Goal: Ask a question: Seek information or help from site administrators or community

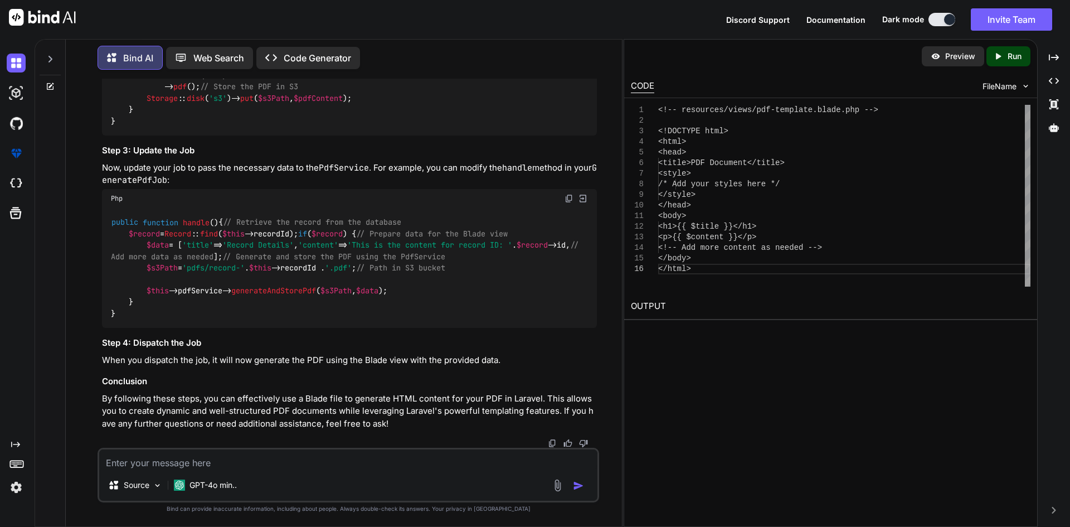
scroll to position [9127, 0]
drag, startPoint x: 111, startPoint y: 180, endPoint x: 305, endPoint y: 199, distance: 194.3
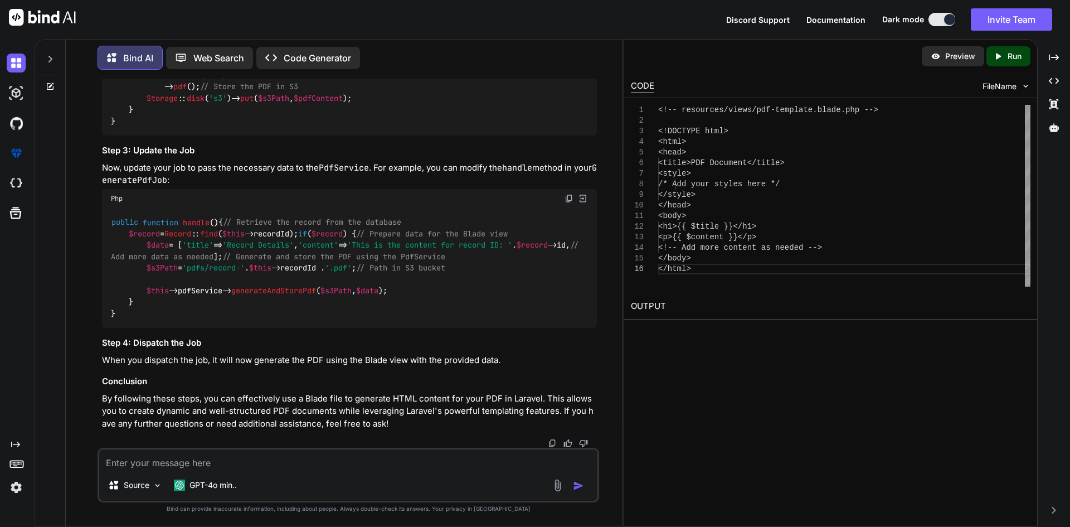
copy code "use Illuminate \ Foundation \ Bus \ Dispatchable ; use Illuminate \ Queue \ Int…"
drag, startPoint x: 129, startPoint y: 247, endPoint x: 233, endPoint y: 274, distance: 107.2
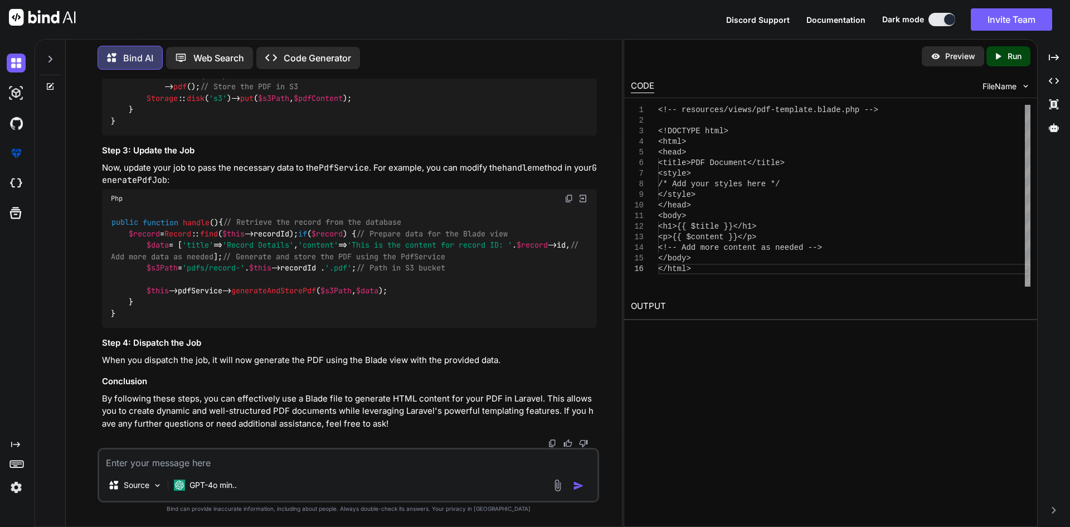
copy code "use Dispatchable , InteractsWithQueue , Queueable , SerializesModels ; protecte…"
drag, startPoint x: 147, startPoint y: 269, endPoint x: 293, endPoint y: 266, distance: 145.5
copy code "$this ->recordId = $recordId ;"
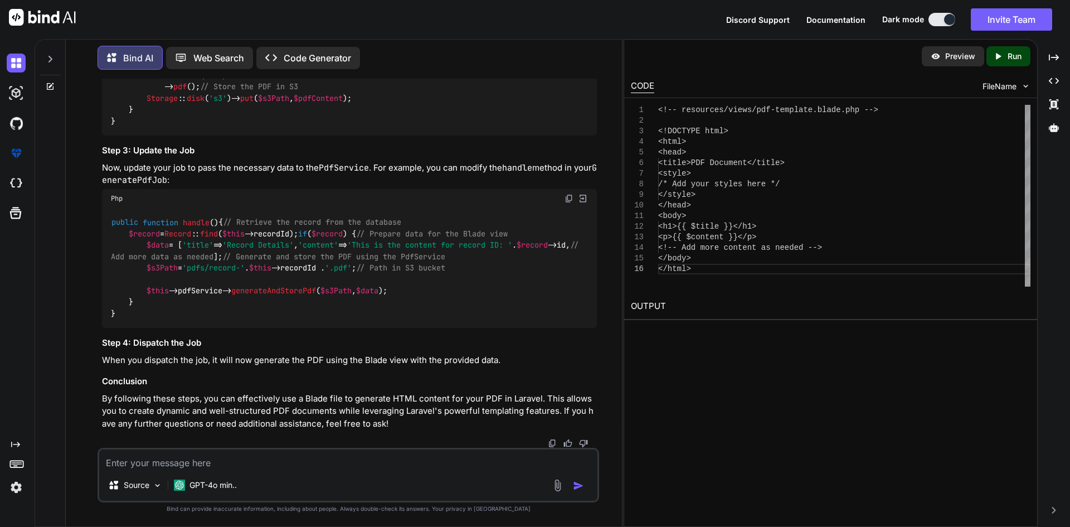
scroll to position [9461, 0]
drag, startPoint x: 129, startPoint y: 282, endPoint x: 250, endPoint y: 281, distance: 120.9
copy code "protected $pdfService ;"
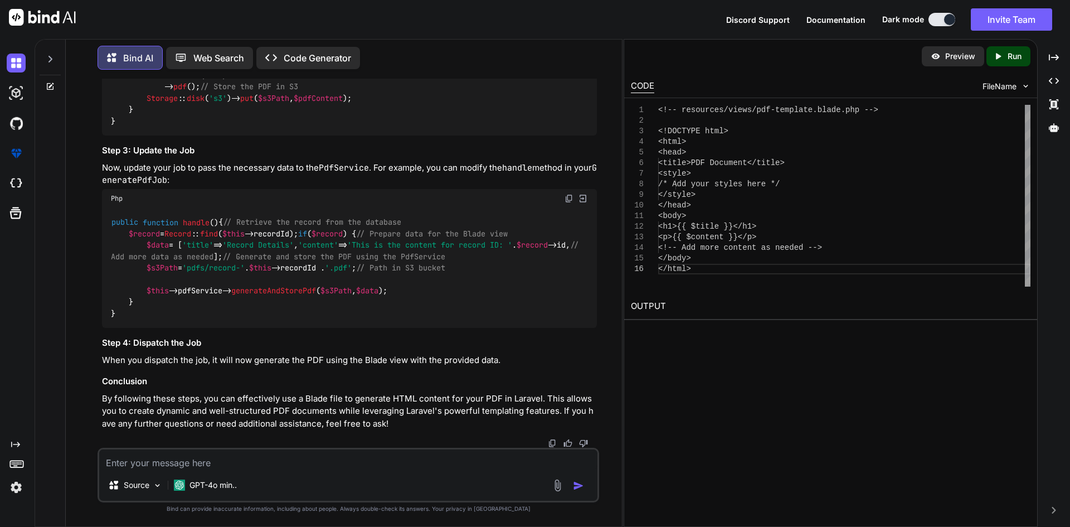
drag, startPoint x: 148, startPoint y: 171, endPoint x: 343, endPoint y: 170, distance: 194.5
copy code "$this ->pdfService = app ( PdfService :: class );"
click at [210, 461] on textarea at bounding box center [348, 459] width 498 height 20
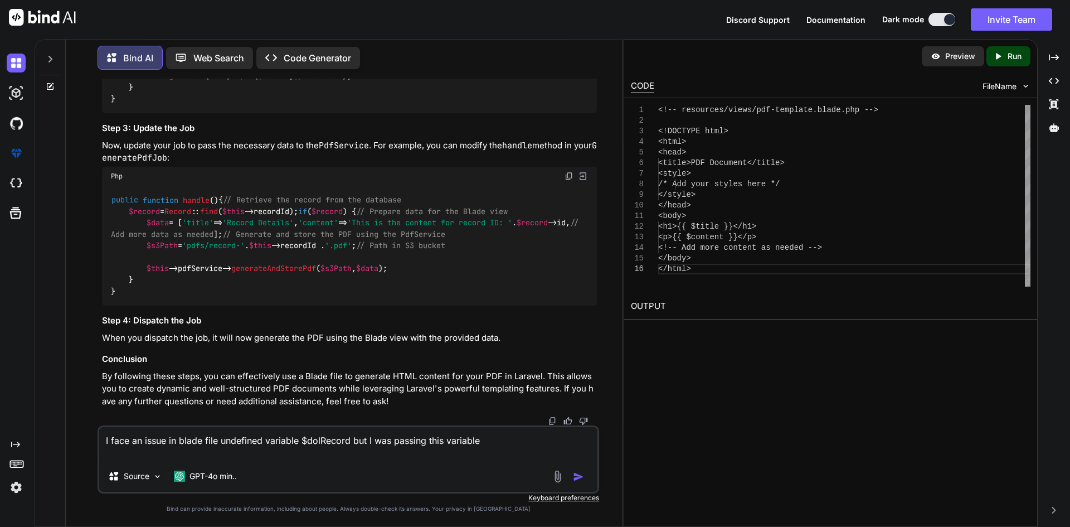
paste textarea "$html = view('dol.pdf', $dolRecord)->render();"
type textarea "I face an issue in blade file undefined variable $dolRecord but I was passing t…"
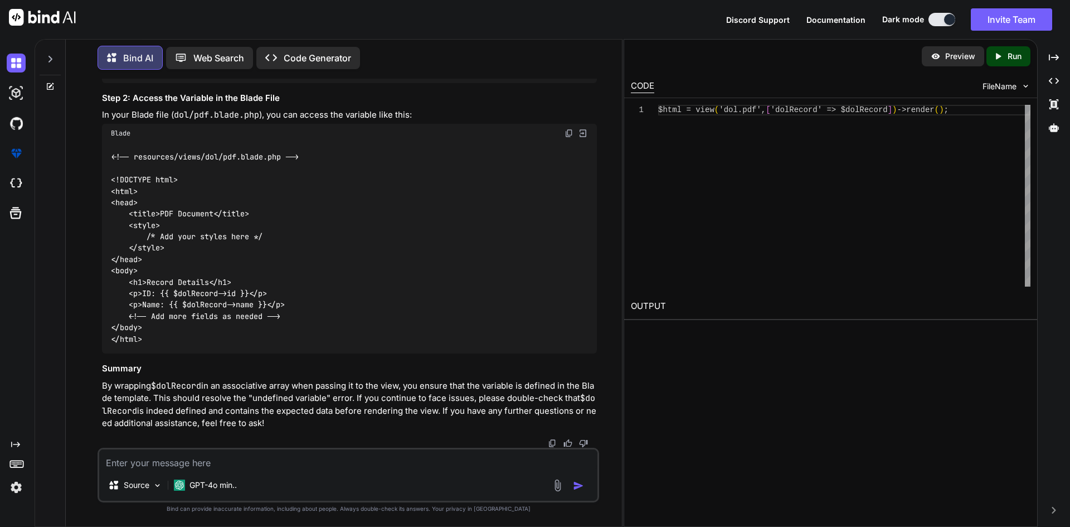
scroll to position [11765, 0]
drag, startPoint x: 221, startPoint y: 191, endPoint x: 342, endPoint y: 192, distance: 120.9
click at [342, 74] on code "$html = view ( 'dol.pdf' , [ 'dolRecord' => $dolRecord ])-> render ();" at bounding box center [243, 68] width 265 height 12
copy code "[ 'dolRecord' => $dolRecord ]"
